Goal: Transaction & Acquisition: Purchase product/service

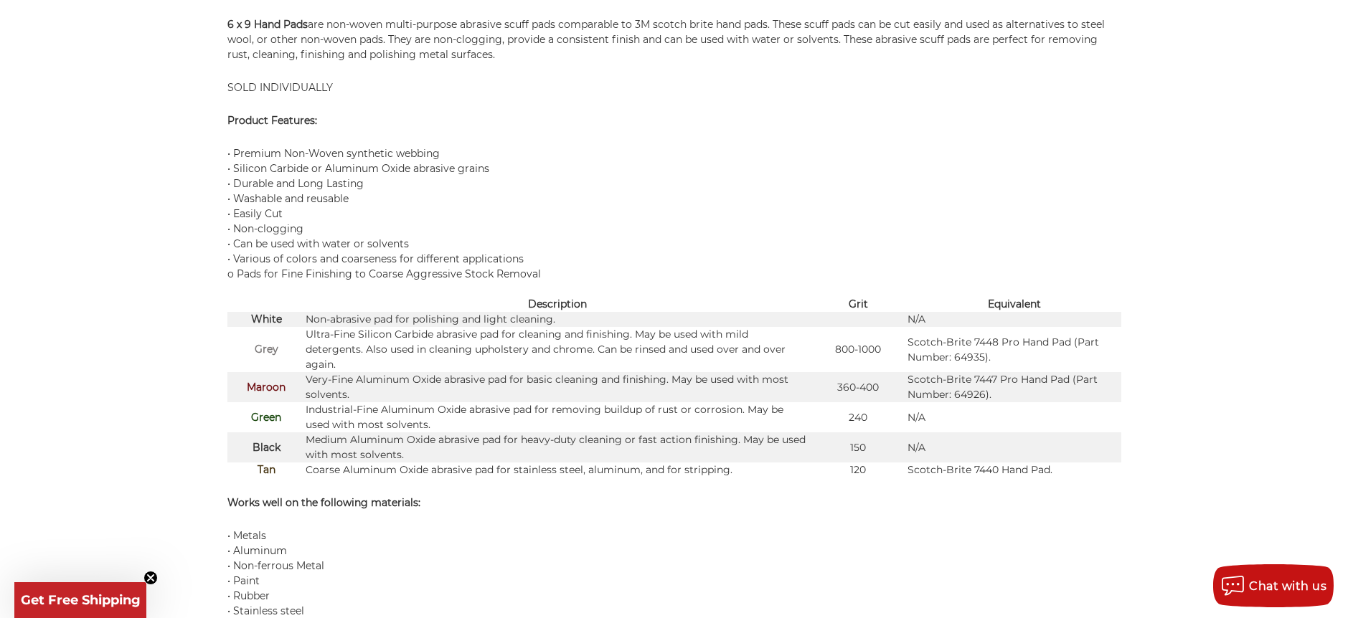
scroll to position [1014, 0]
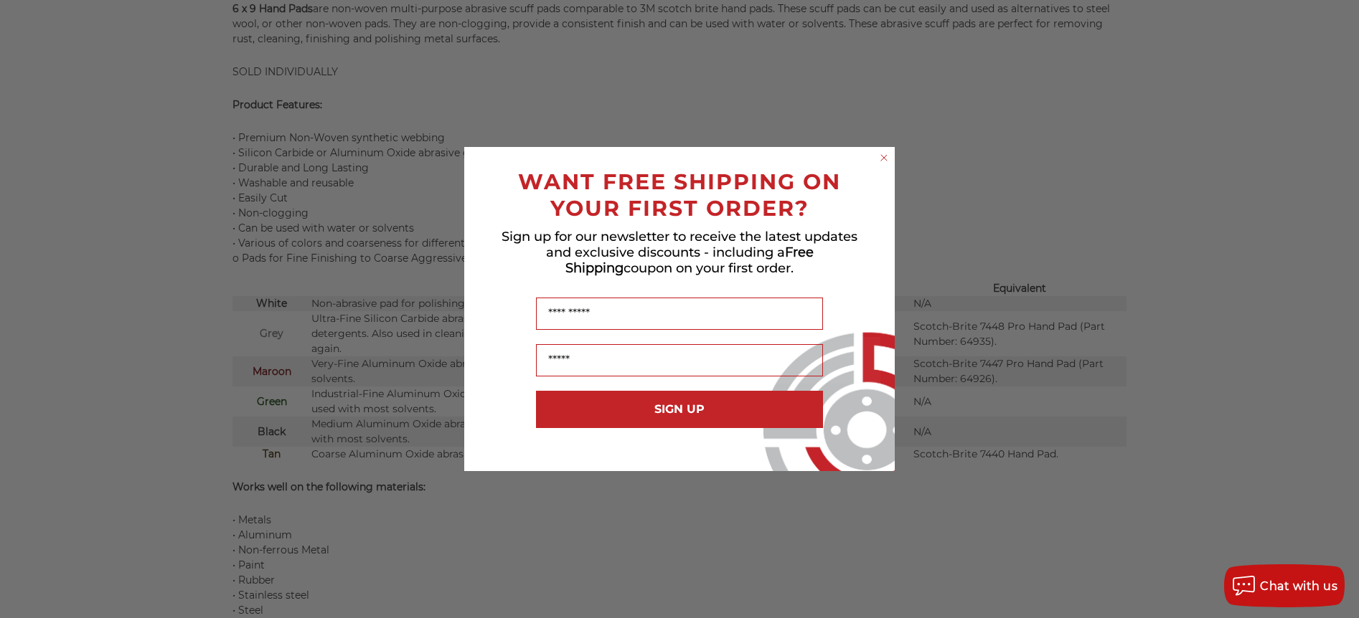
click at [886, 164] on circle "Close dialog" at bounding box center [884, 158] width 14 height 14
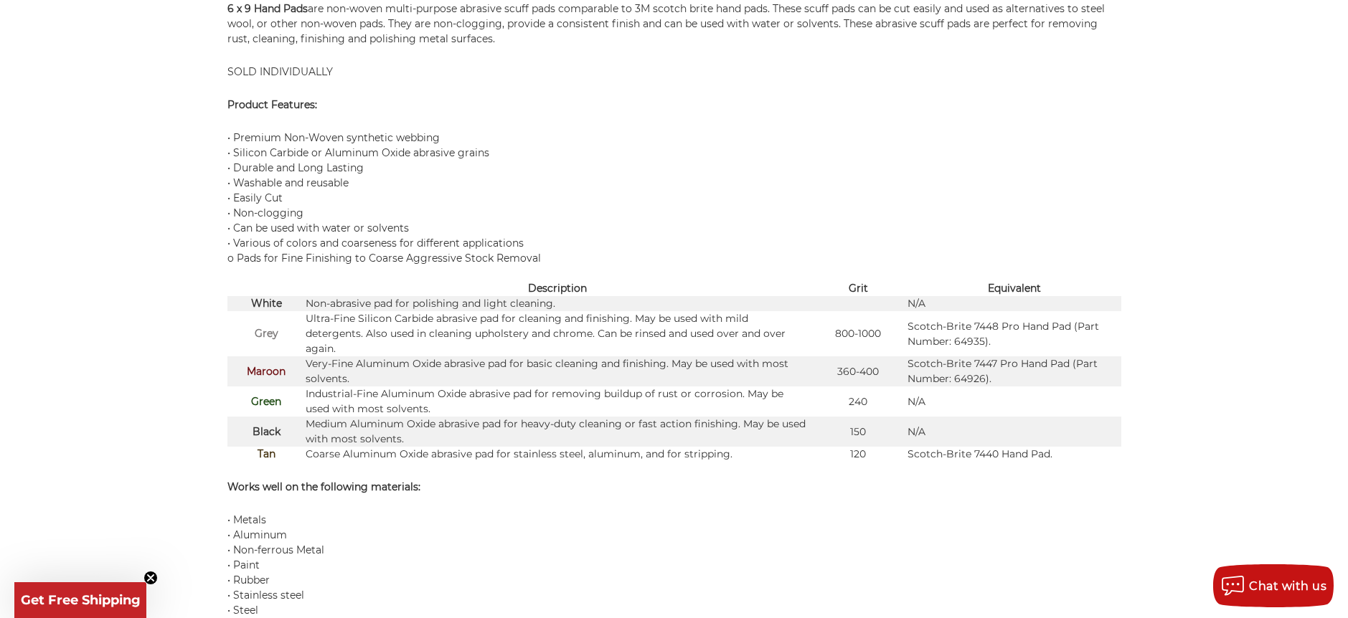
click at [266, 402] on strong "Green" at bounding box center [266, 401] width 30 height 13
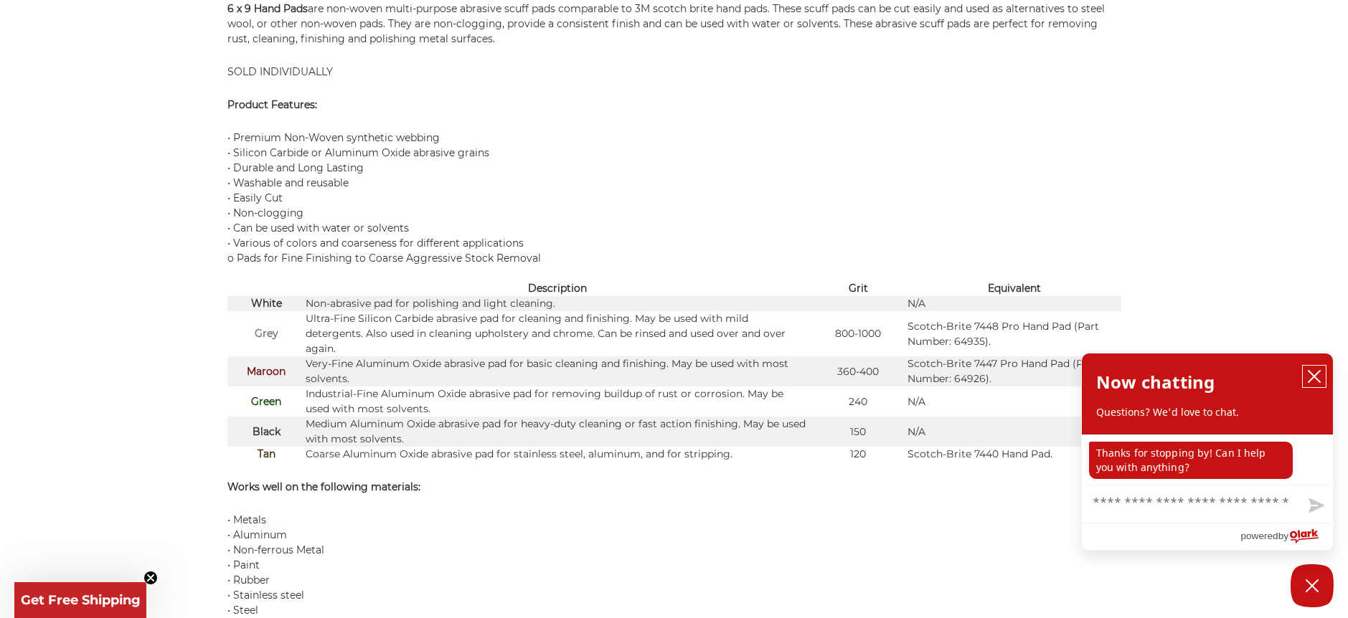
click at [1313, 374] on icon "close chatbox" at bounding box center [1314, 376] width 14 height 14
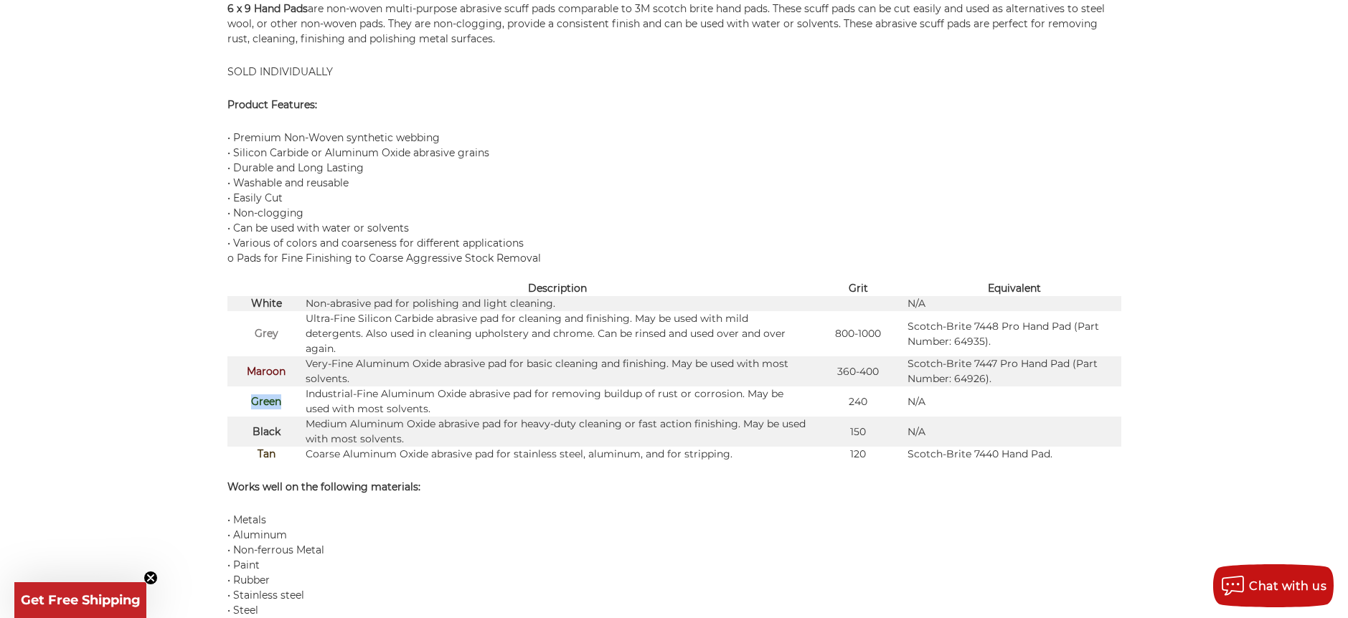
drag, startPoint x: 254, startPoint y: 402, endPoint x: 285, endPoint y: 404, distance: 30.9
click at [285, 404] on td "Green" at bounding box center [266, 402] width 79 height 30
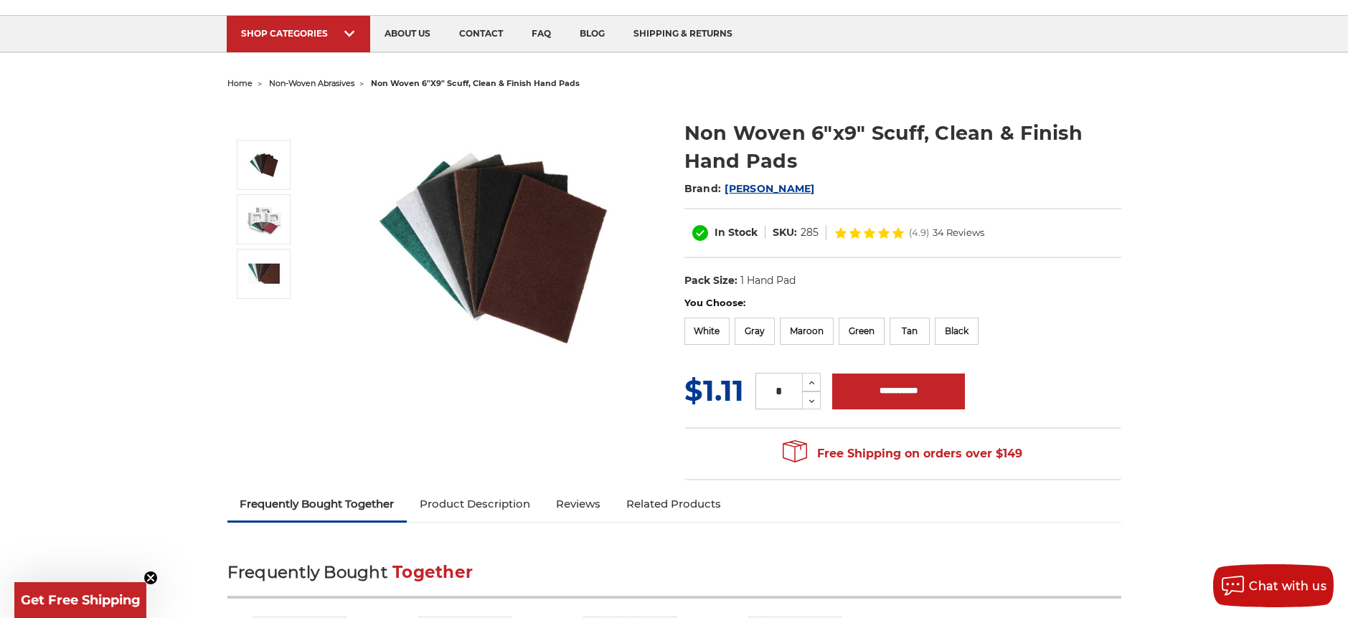
scroll to position [82, 0]
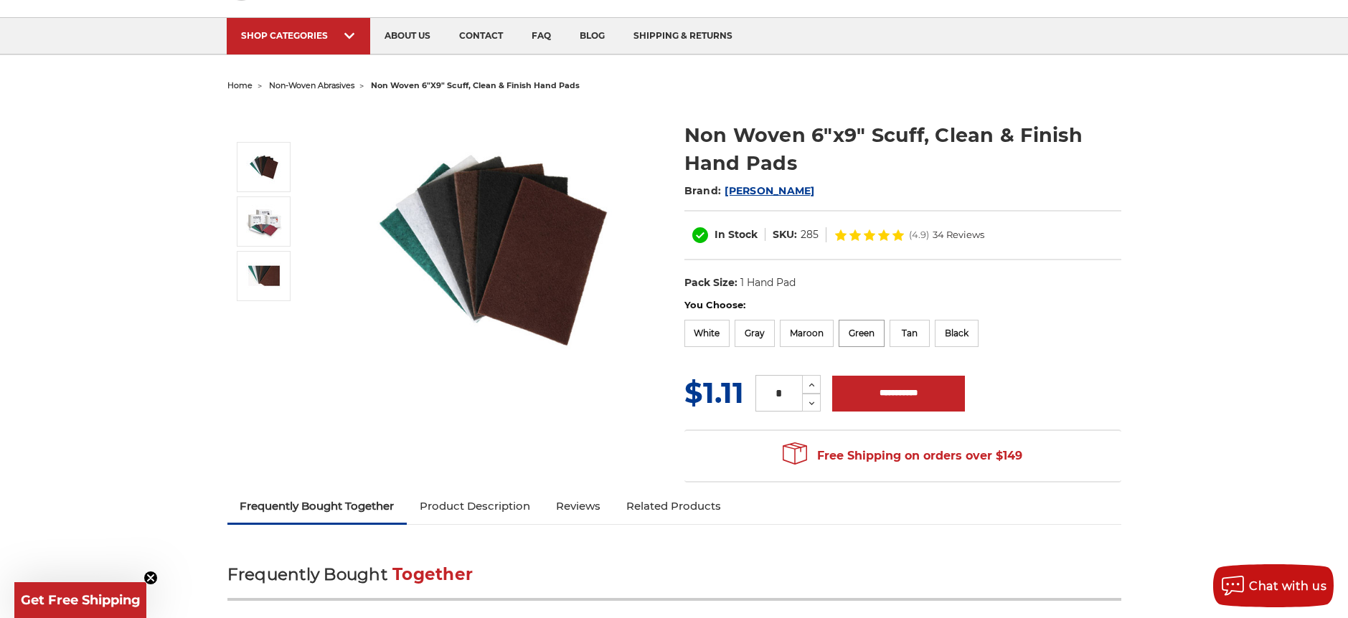
click at [865, 335] on label "Green" at bounding box center [862, 333] width 46 height 27
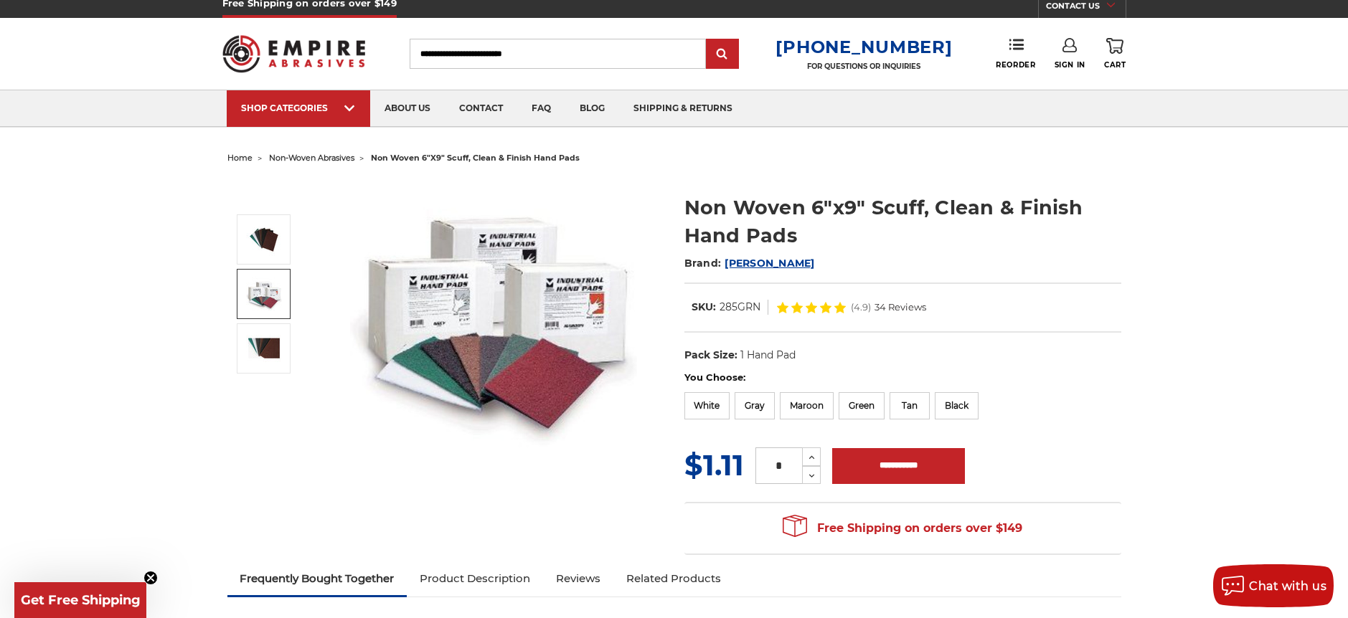
scroll to position [0, 0]
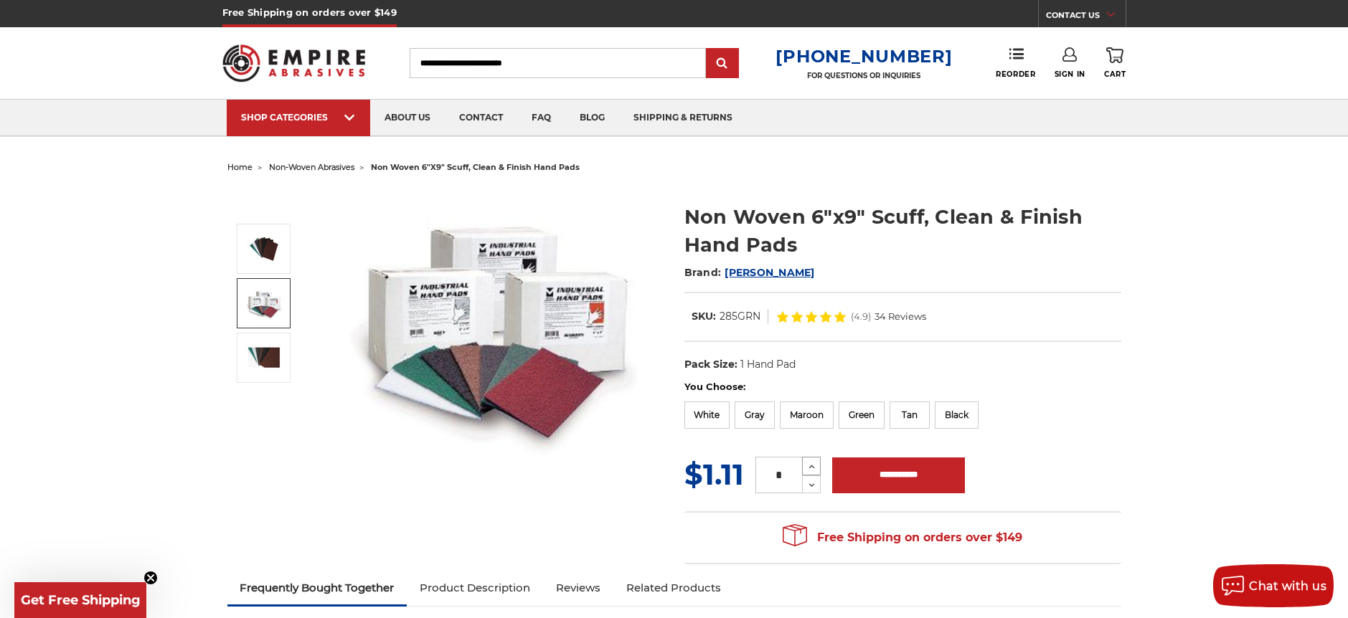
click at [811, 466] on use at bounding box center [812, 468] width 6 height 4
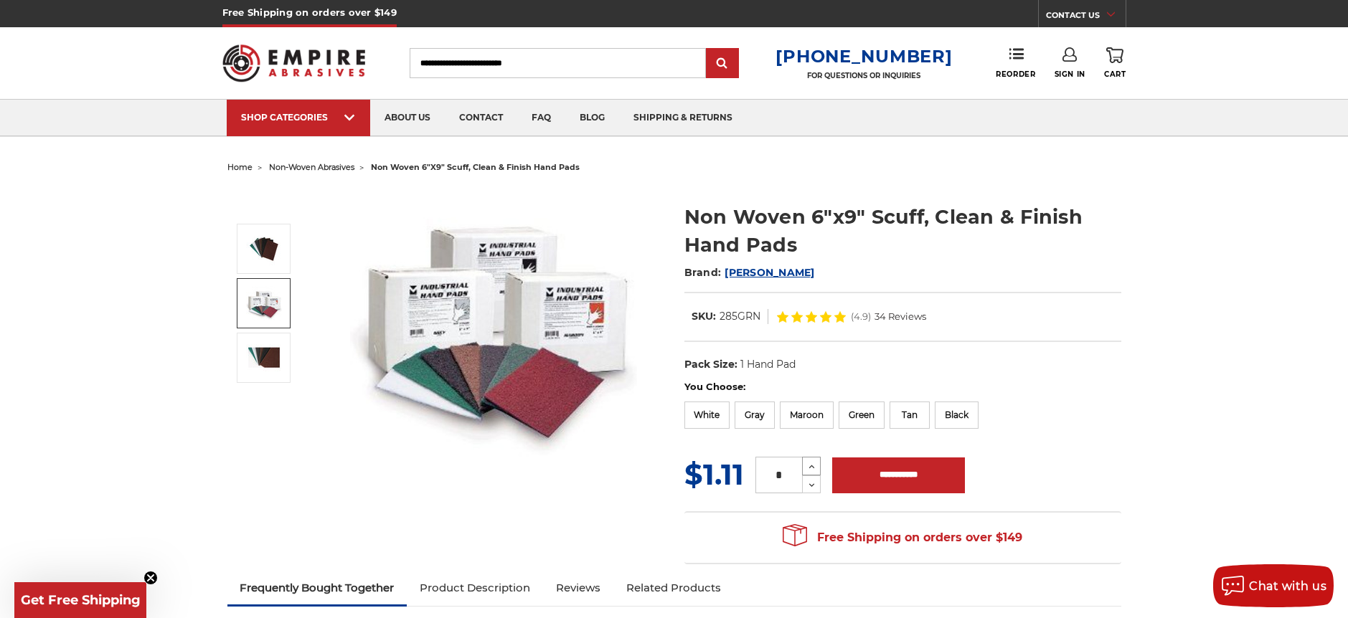
click at [811, 466] on use at bounding box center [812, 468] width 6 height 4
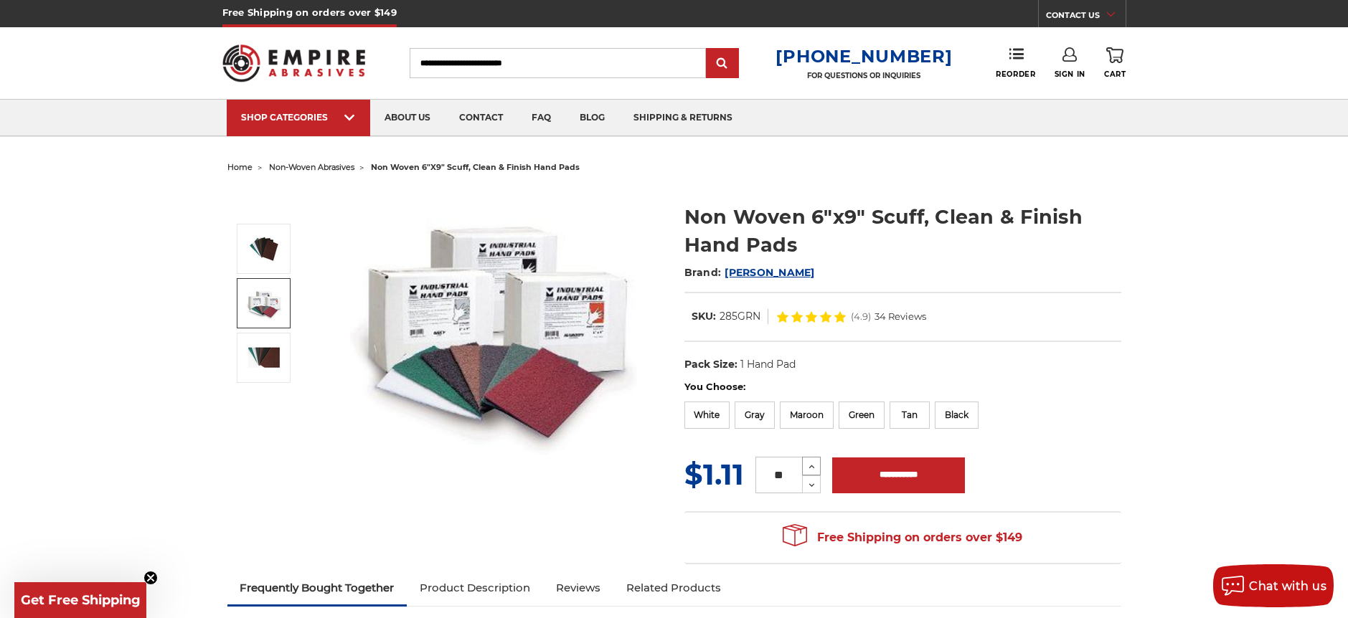
click at [811, 466] on use at bounding box center [812, 468] width 6 height 4
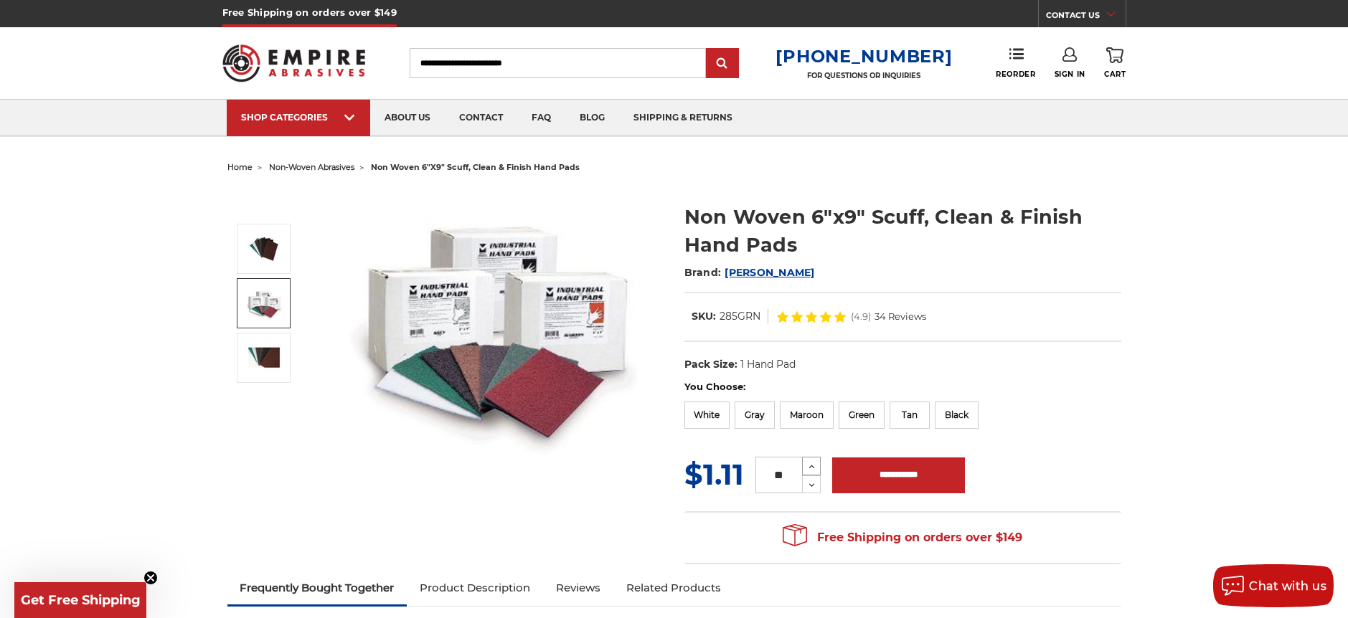
click at [811, 466] on use at bounding box center [812, 468] width 6 height 4
type input "**"
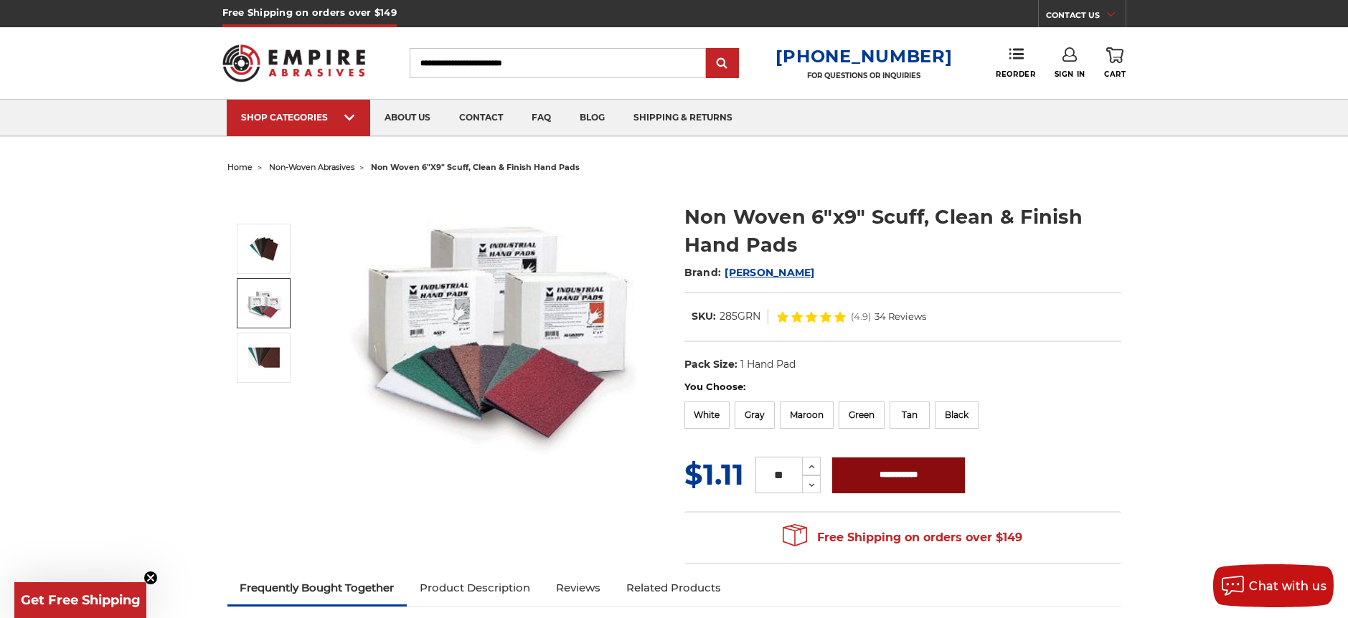
click at [879, 484] on input "**********" at bounding box center [898, 476] width 133 height 36
type input "**********"
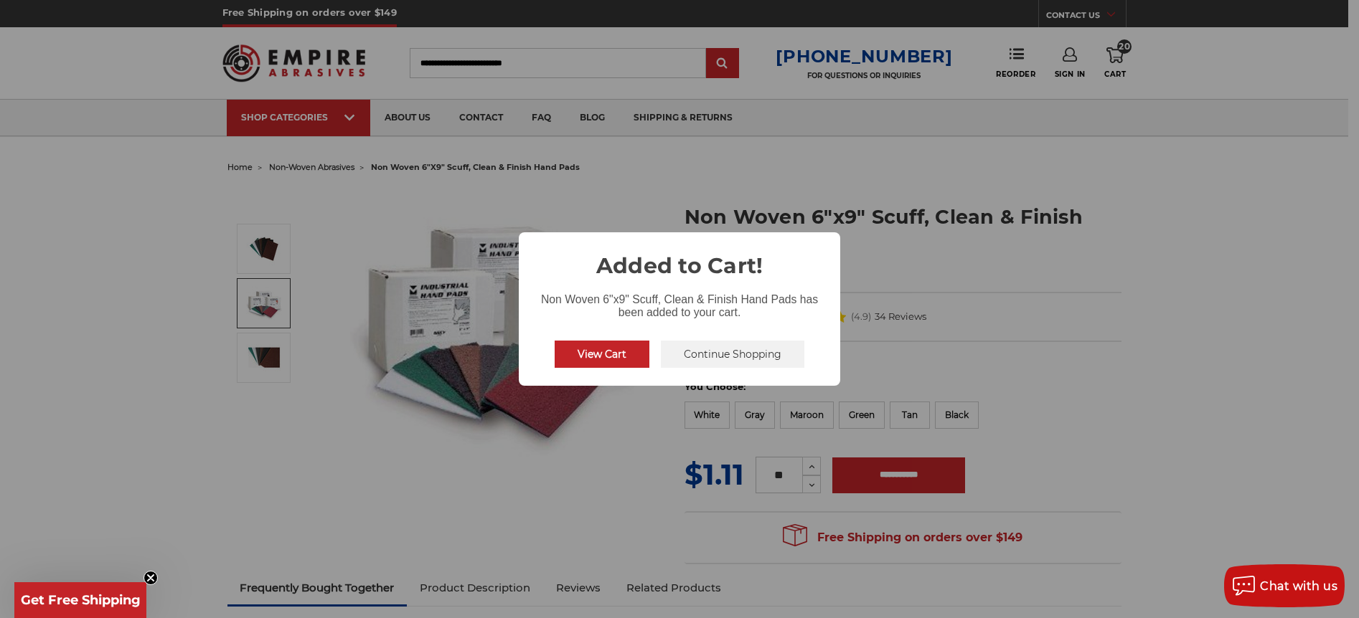
click at [727, 357] on button "Continue Shopping" at bounding box center [732, 354] width 143 height 27
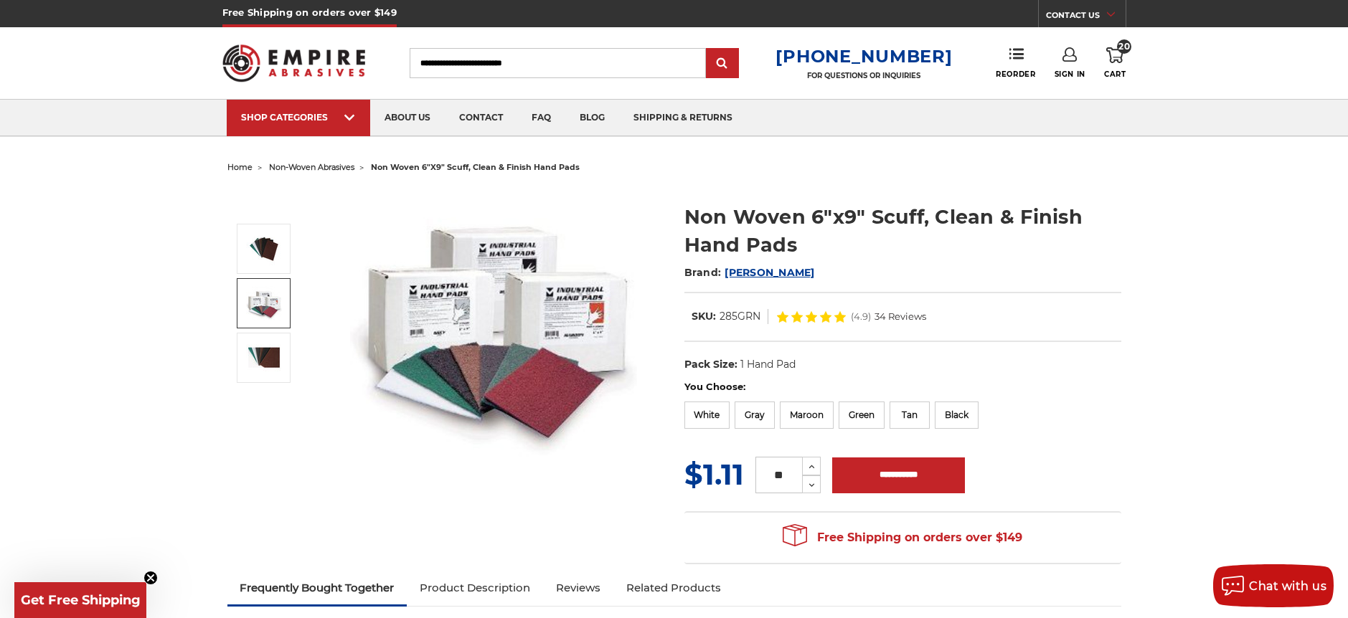
click at [1110, 49] on icon at bounding box center [1114, 55] width 17 height 16
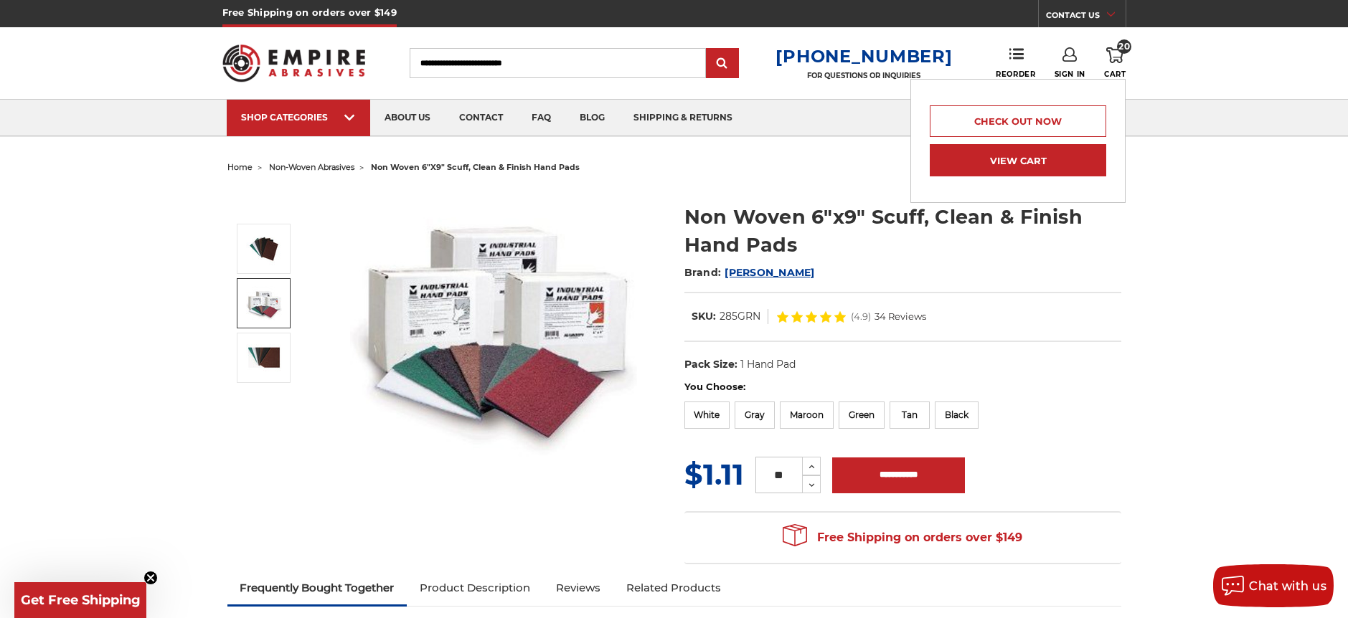
click at [1045, 161] on link "View Cart" at bounding box center [1018, 160] width 176 height 32
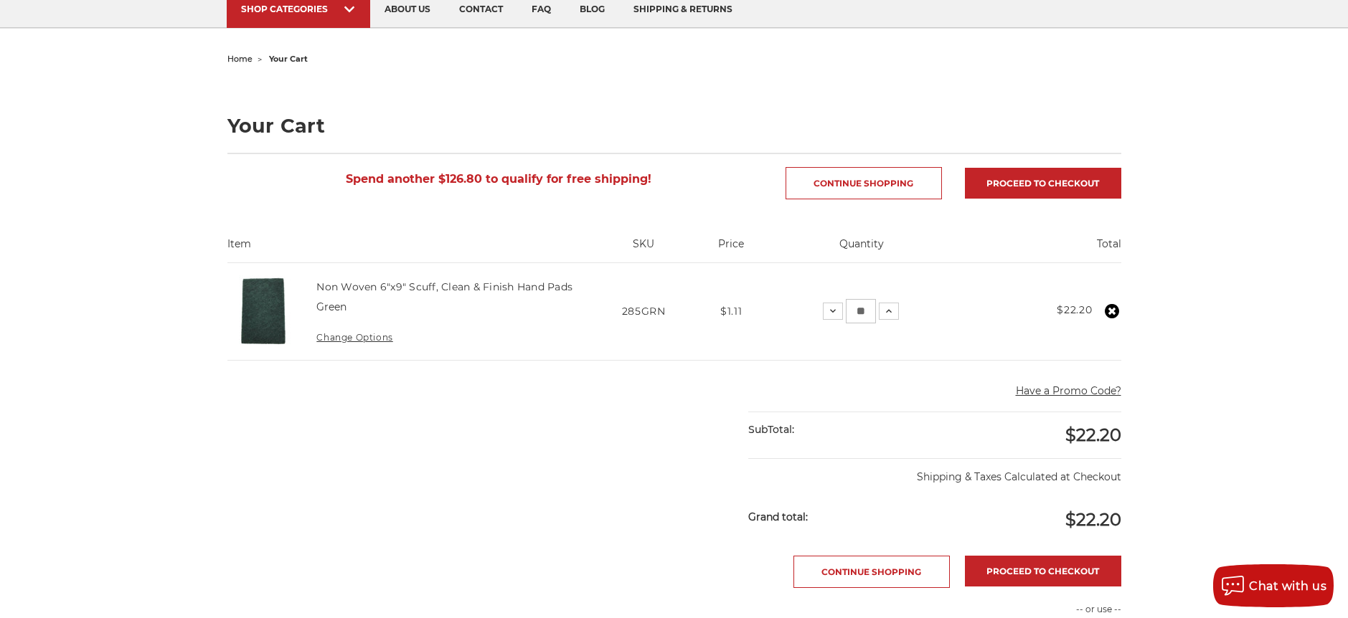
scroll to position [143, 0]
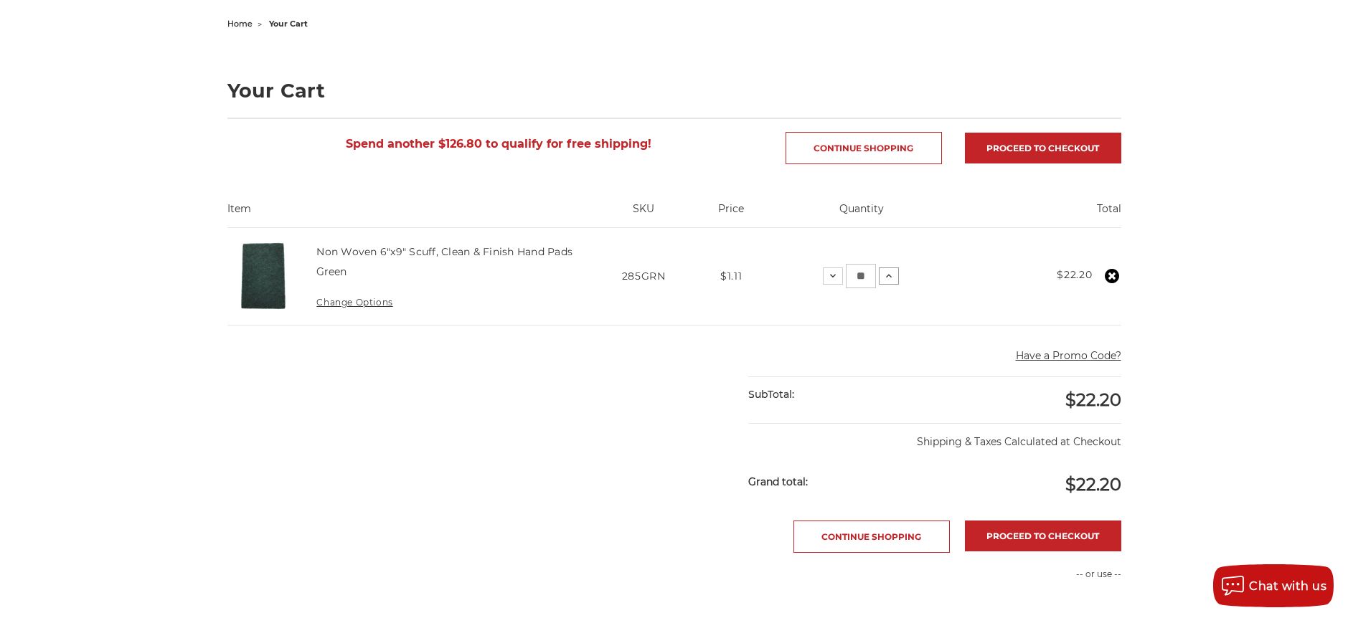
click at [890, 276] on icon at bounding box center [888, 275] width 11 height 11
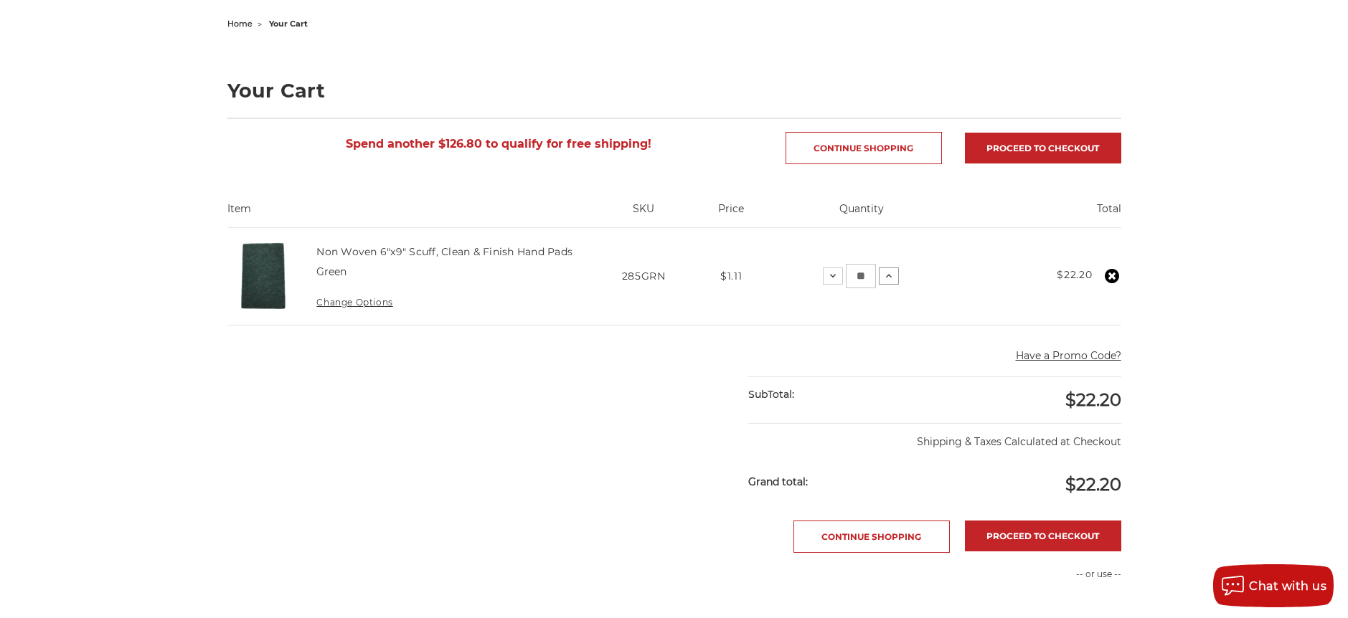
click at [890, 276] on icon at bounding box center [888, 275] width 11 height 11
drag, startPoint x: 867, startPoint y: 276, endPoint x: 825, endPoint y: 277, distance: 41.6
click at [825, 277] on td "Quantity: Decrease Quantity: ** Increase Quantity:" at bounding box center [865, 276] width 199 height 97
type input "*"
type input "**"
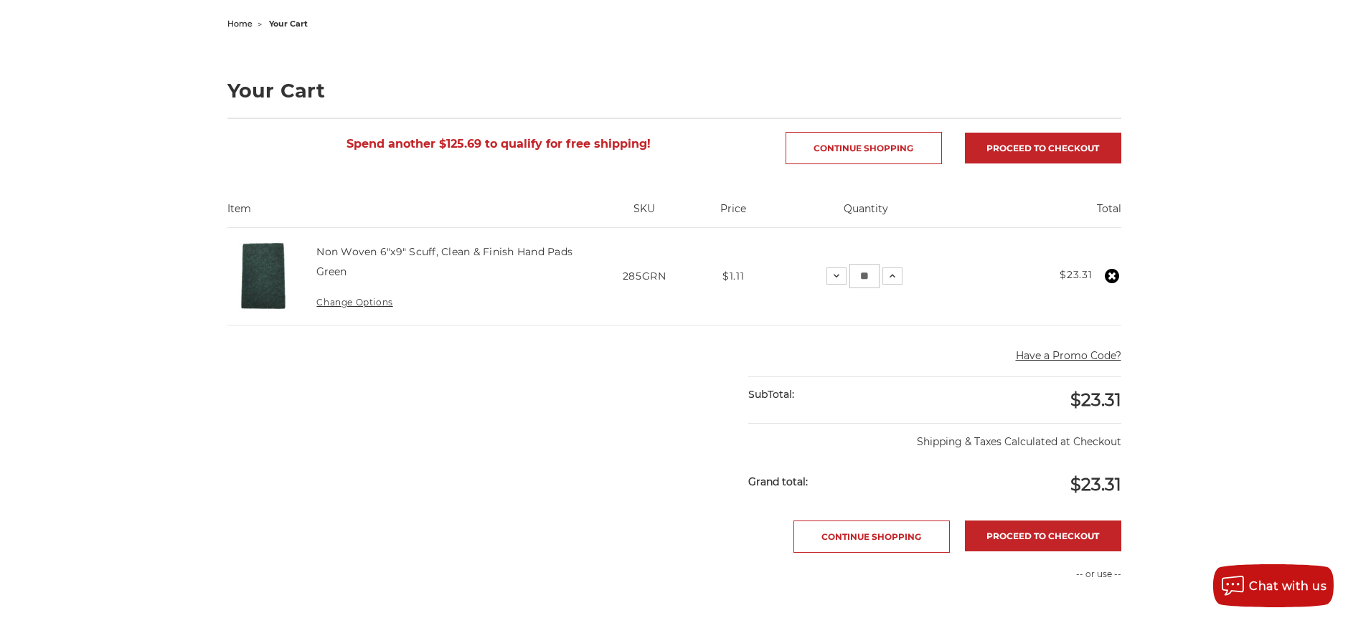
click at [1182, 201] on div "home your cart Your Cart Spend another $125.69 to qualify for free shipping! Co…" at bounding box center [674, 447] width 1348 height 866
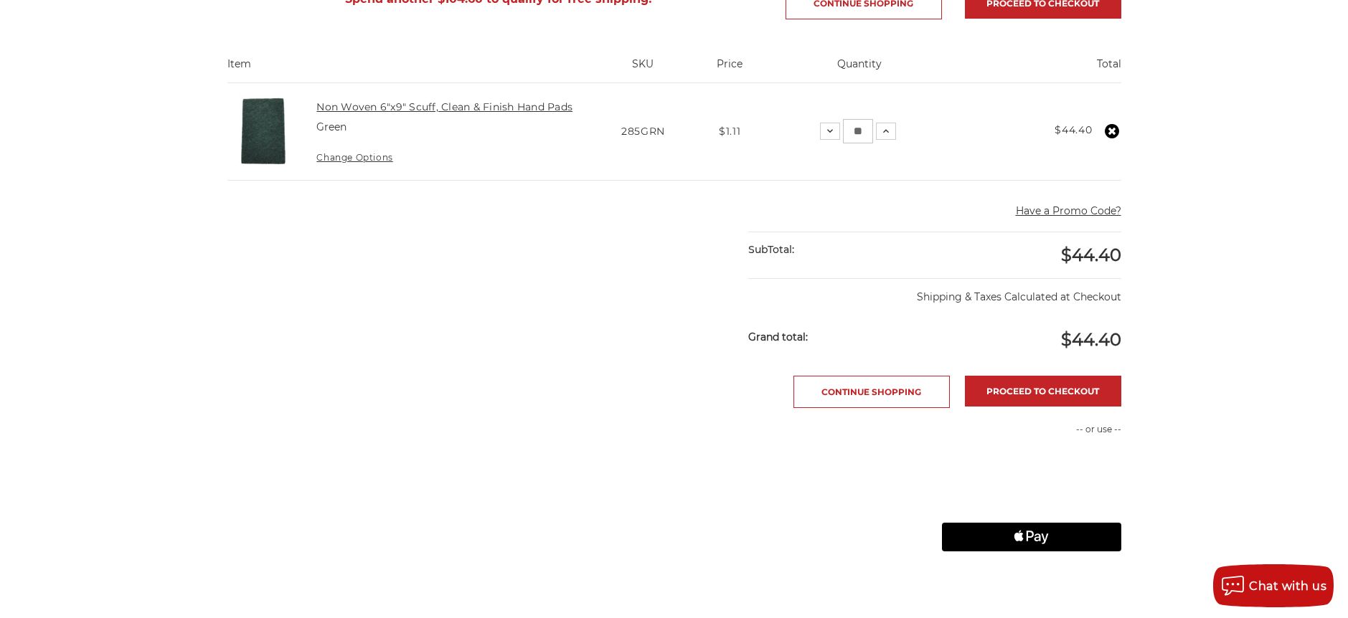
scroll to position [72, 0]
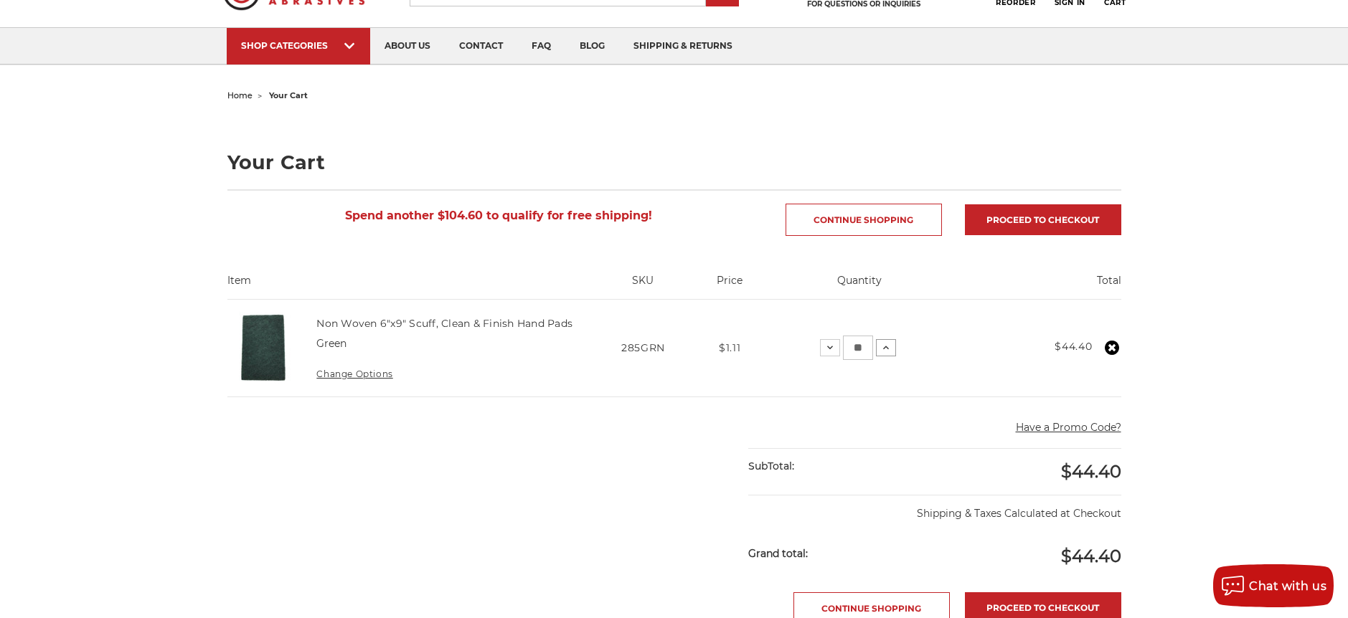
click at [876, 347] on button "Increase Quantity:" at bounding box center [886, 347] width 20 height 17
drag, startPoint x: 876, startPoint y: 346, endPoint x: 829, endPoint y: 343, distance: 46.7
click at [829, 343] on div "Decrease Quantity: ** Increase Quantity:" at bounding box center [864, 348] width 76 height 24
type input "*"
